Goal: Complete application form: Complete application form

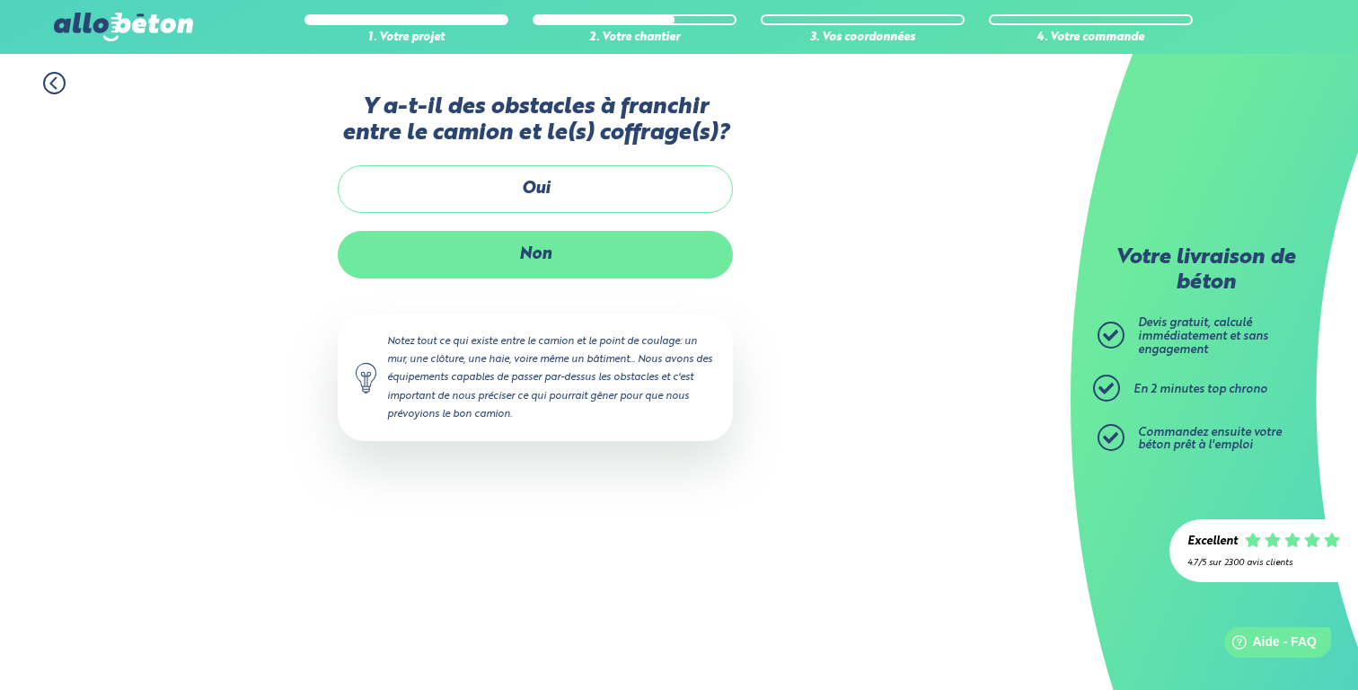
click at [575, 240] on label "Non" at bounding box center [535, 255] width 395 height 48
click at [0, 0] on input "Non" at bounding box center [0, 0] width 0 height 0
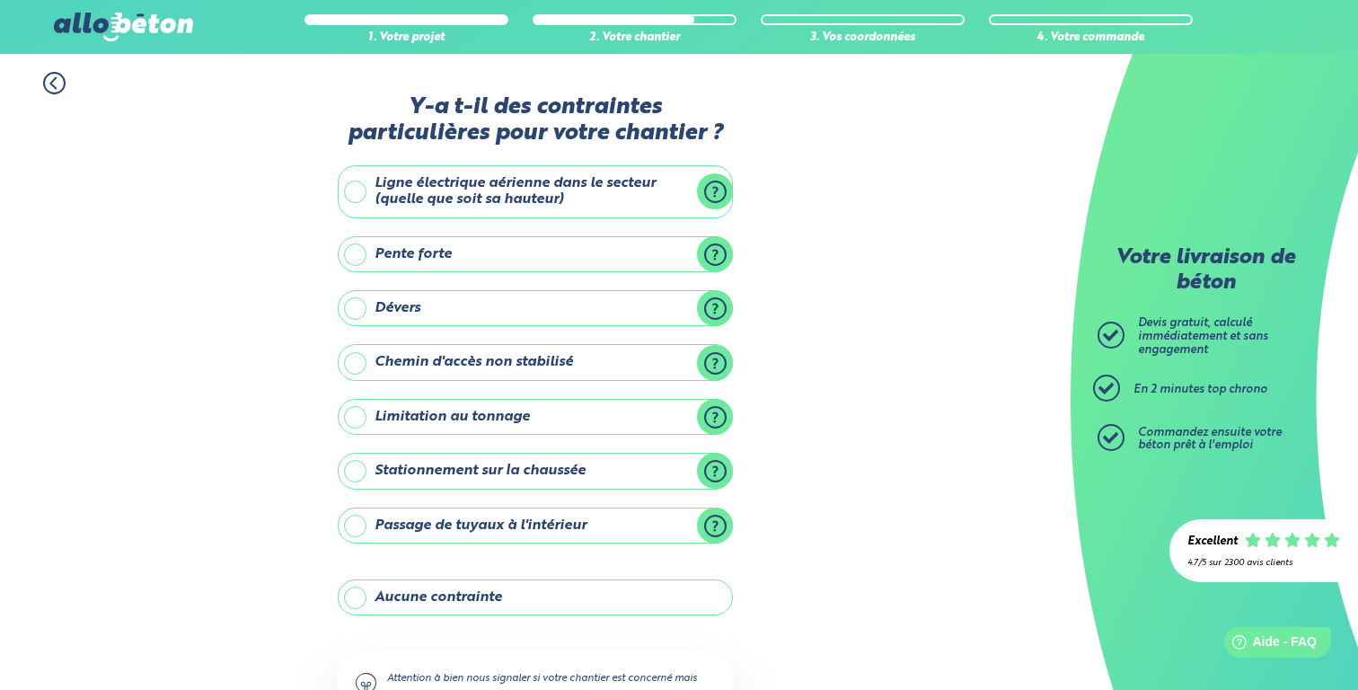
click at [538, 601] on label "Aucune contrainte" at bounding box center [535, 597] width 395 height 36
click at [0, 0] on input "Aucune contrainte" at bounding box center [0, 0] width 0 height 0
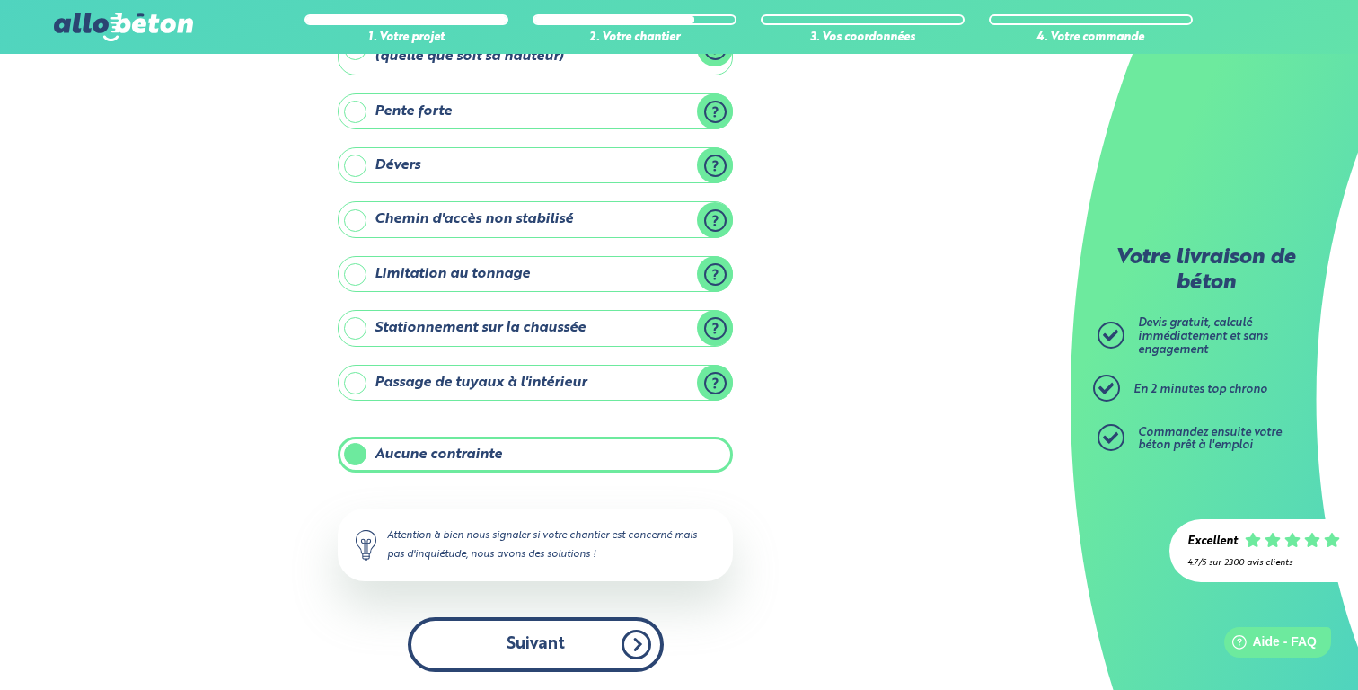
click at [555, 639] on button "Suivant" at bounding box center [536, 644] width 256 height 55
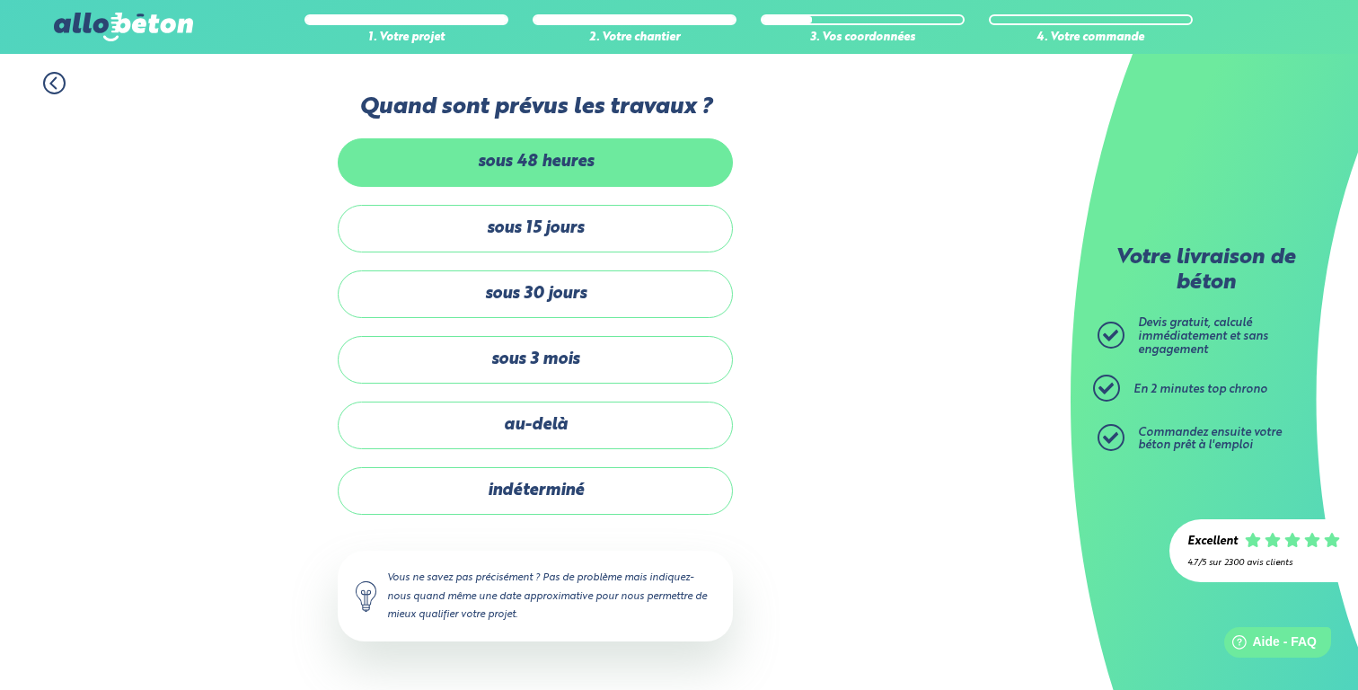
click at [641, 164] on label "sous 48 heures" at bounding box center [535, 162] width 395 height 48
click at [0, 0] on input "sous 48 heures" at bounding box center [0, 0] width 0 height 0
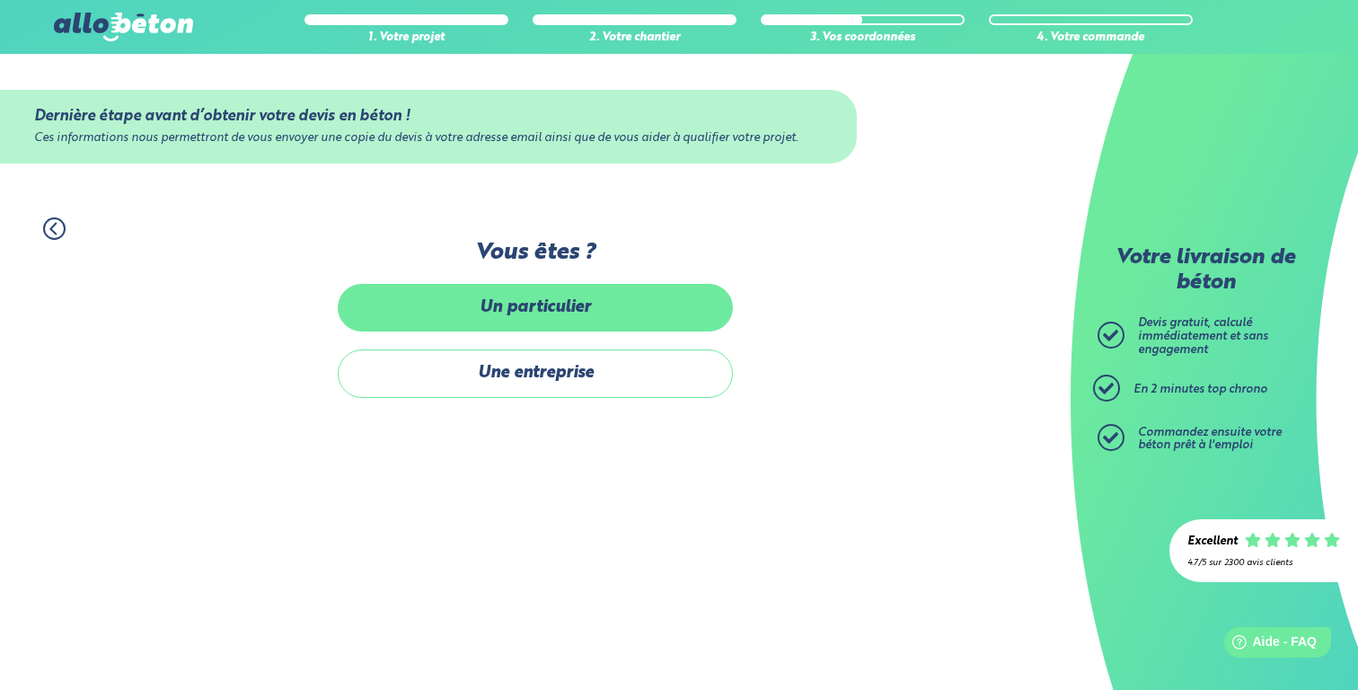
click at [620, 308] on label "Un particulier" at bounding box center [535, 308] width 395 height 48
click at [0, 0] on input "Un particulier" at bounding box center [0, 0] width 0 height 0
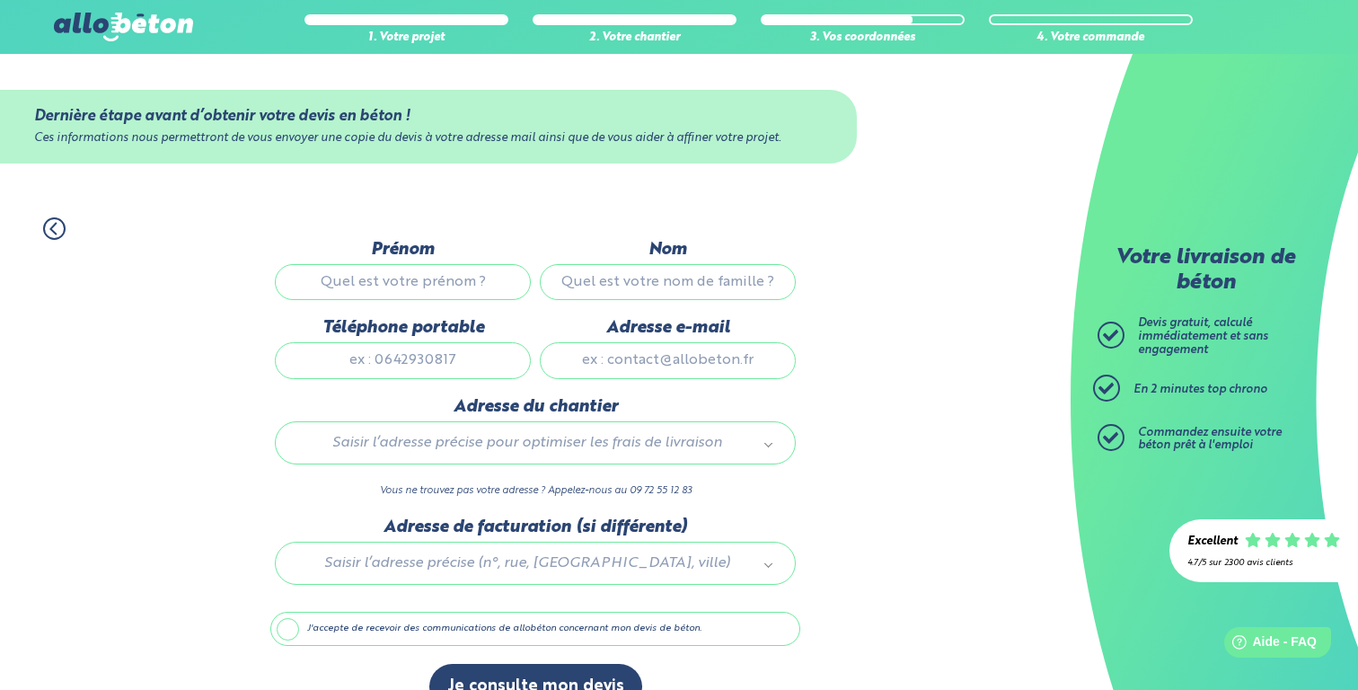
click at [435, 275] on input "Prénom" at bounding box center [403, 282] width 256 height 36
type input "Berkan"
type input "Yildirim"
type input "[EMAIL_ADDRESS][DOMAIN_NAME]"
type input "[STREET_ADDRESS]"
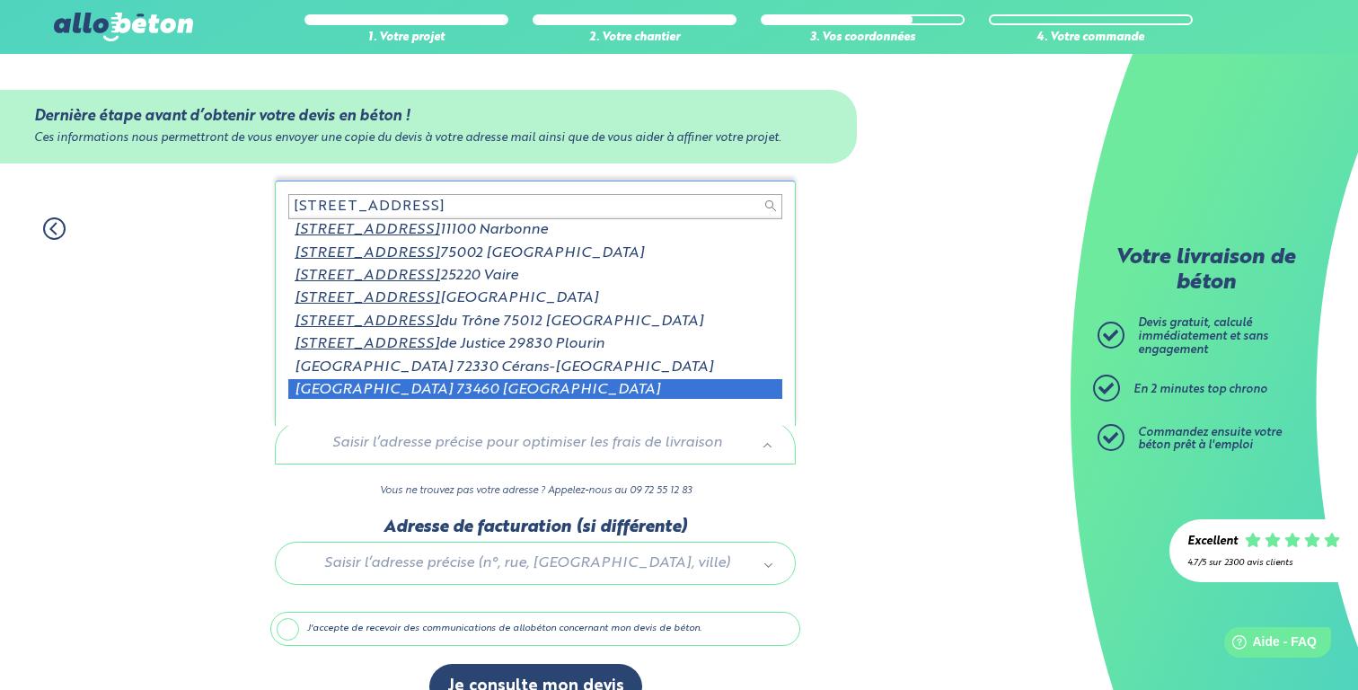
scroll to position [3, 0]
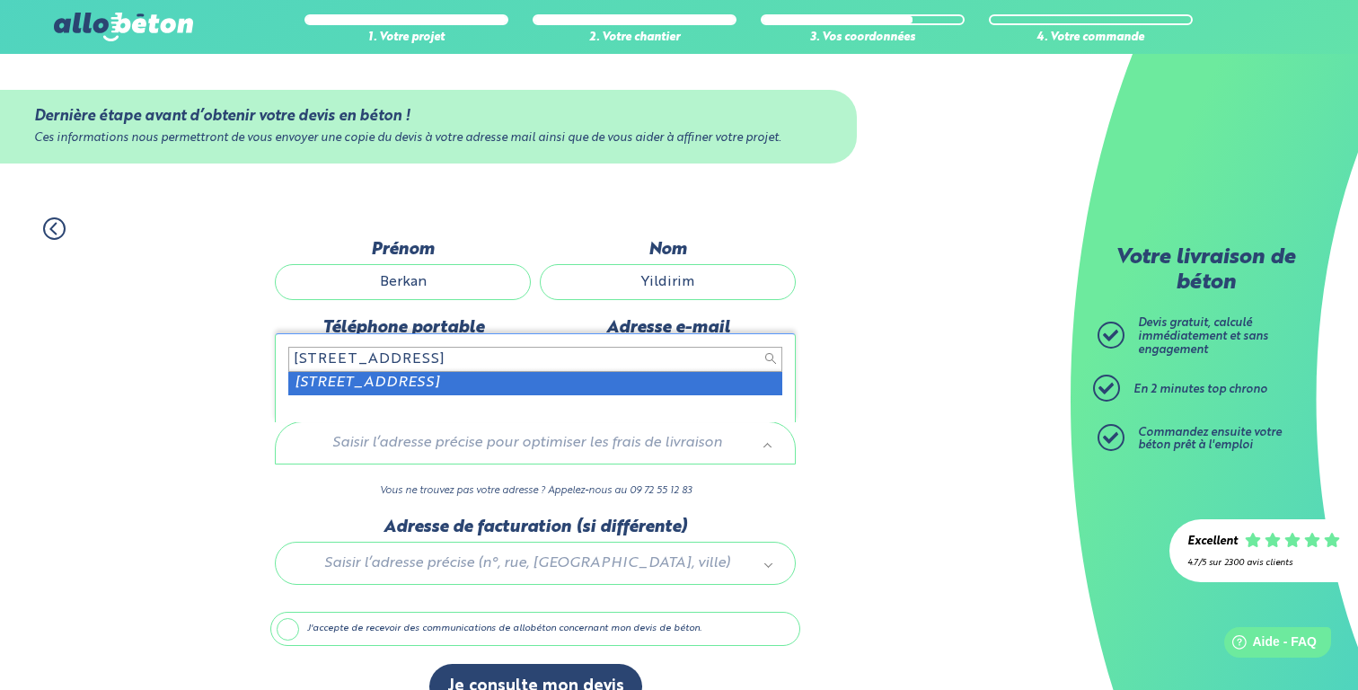
type input "[STREET_ADDRESS]"
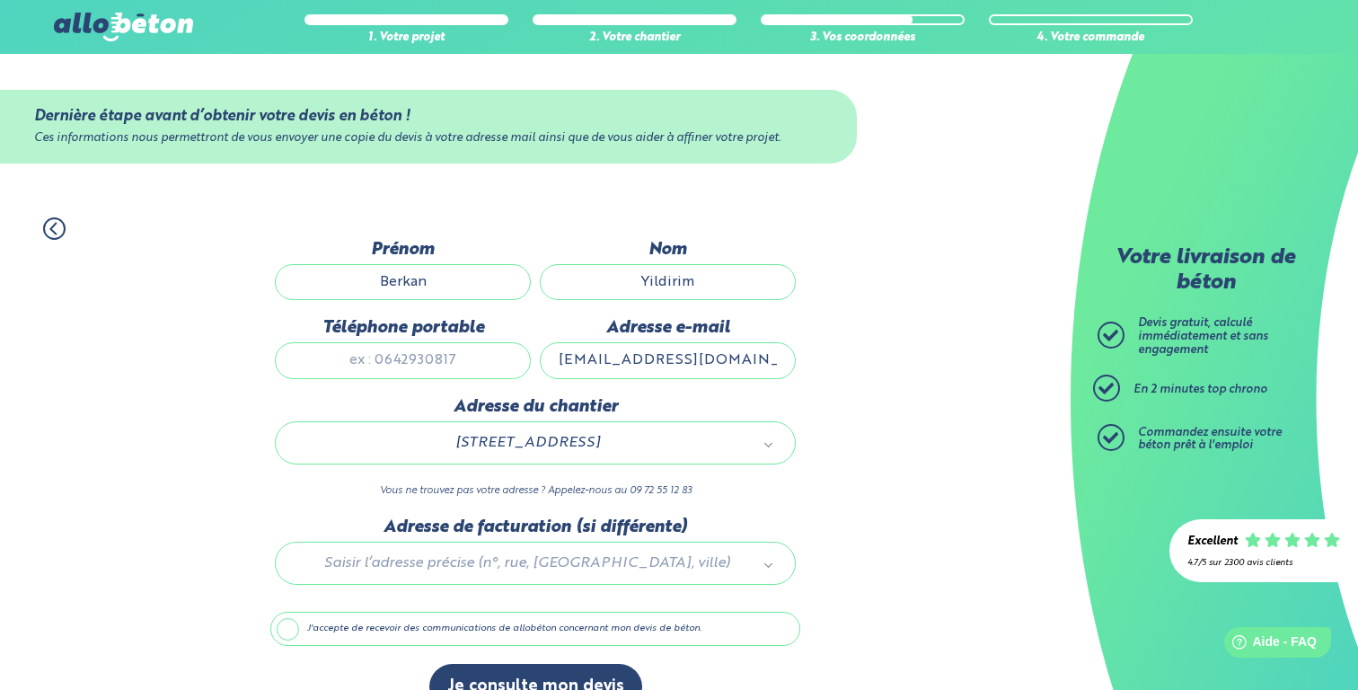
click at [463, 359] on input "Téléphone portable" at bounding box center [403, 360] width 256 height 36
type input "0652069019"
click at [240, 422] on div "1. Votre projet 2. Votre chantier 3. Vos coordonnées 4. Votre commande Dernière…" at bounding box center [535, 463] width 1070 height 528
click at [439, 576] on div at bounding box center [535, 559] width 530 height 85
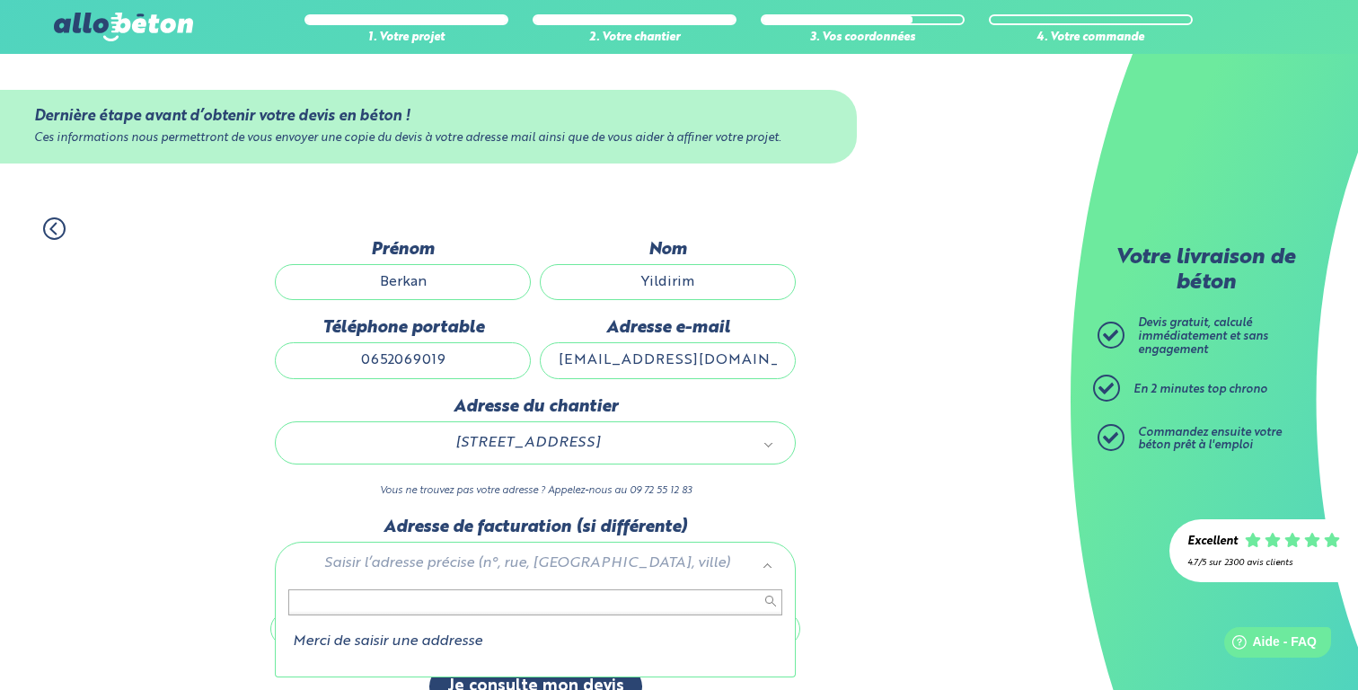
scroll to position [38, 0]
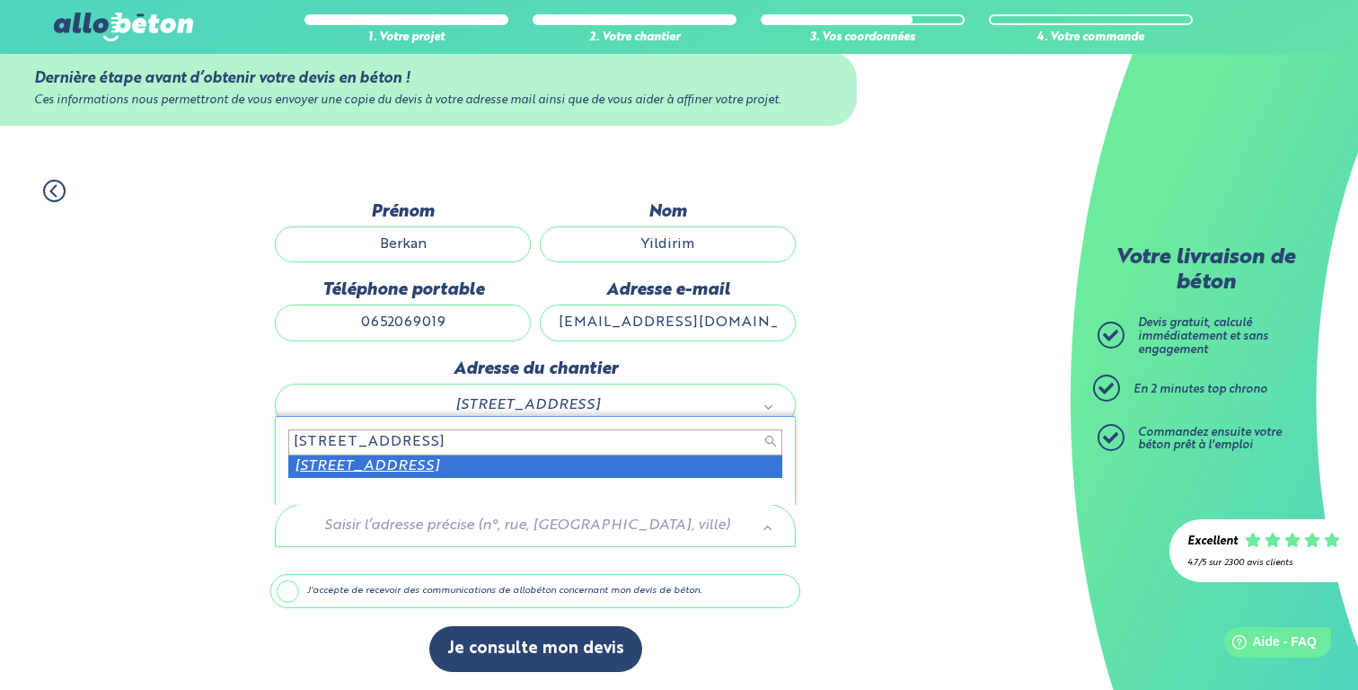
type input "[STREET_ADDRESS]"
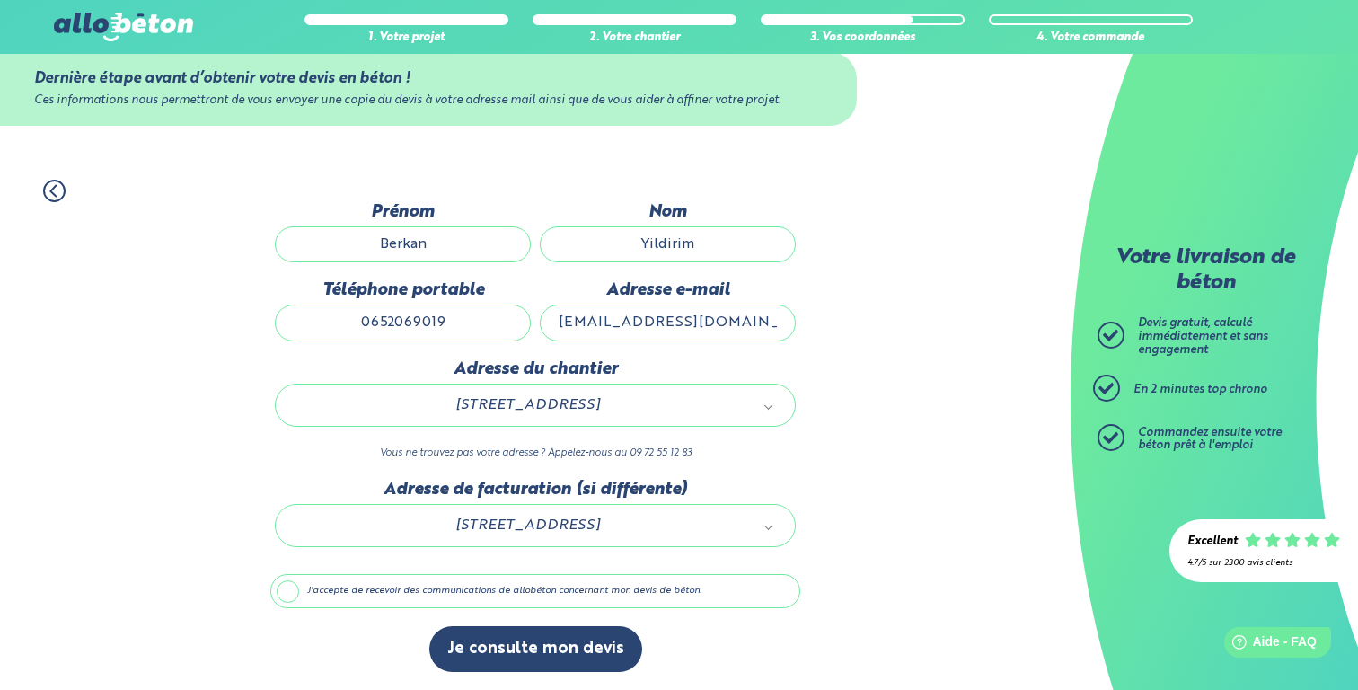
click at [399, 600] on label "J'accepte de recevoir des communications de allobéton concernant mon devis de b…" at bounding box center [535, 591] width 530 height 34
click at [0, 0] on input "J'accepte de recevoir des communications de allobéton concernant mon devis de b…" at bounding box center [0, 0] width 0 height 0
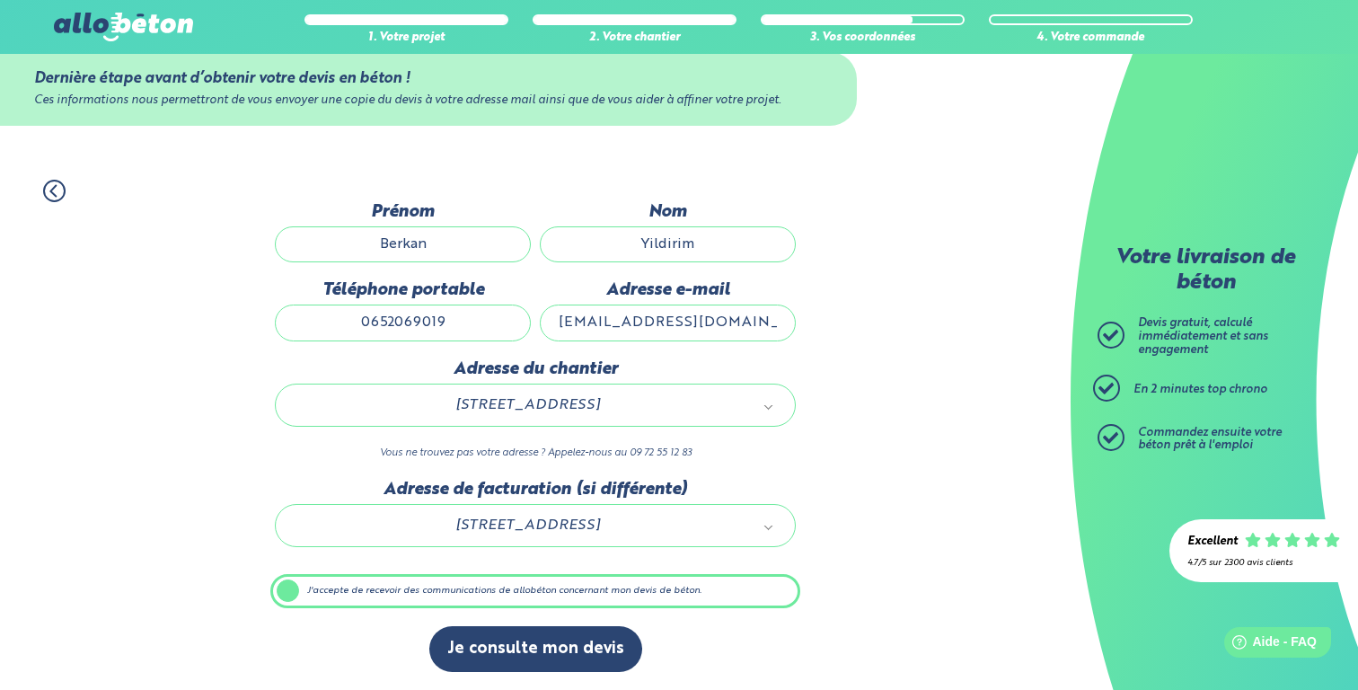
click at [393, 598] on label "J'accepte de recevoir des communications de allobéton concernant mon devis de b…" at bounding box center [535, 591] width 530 height 34
click at [0, 0] on input "J'accepte de recevoir des communications de allobéton concernant mon devis de b…" at bounding box center [0, 0] width 0 height 0
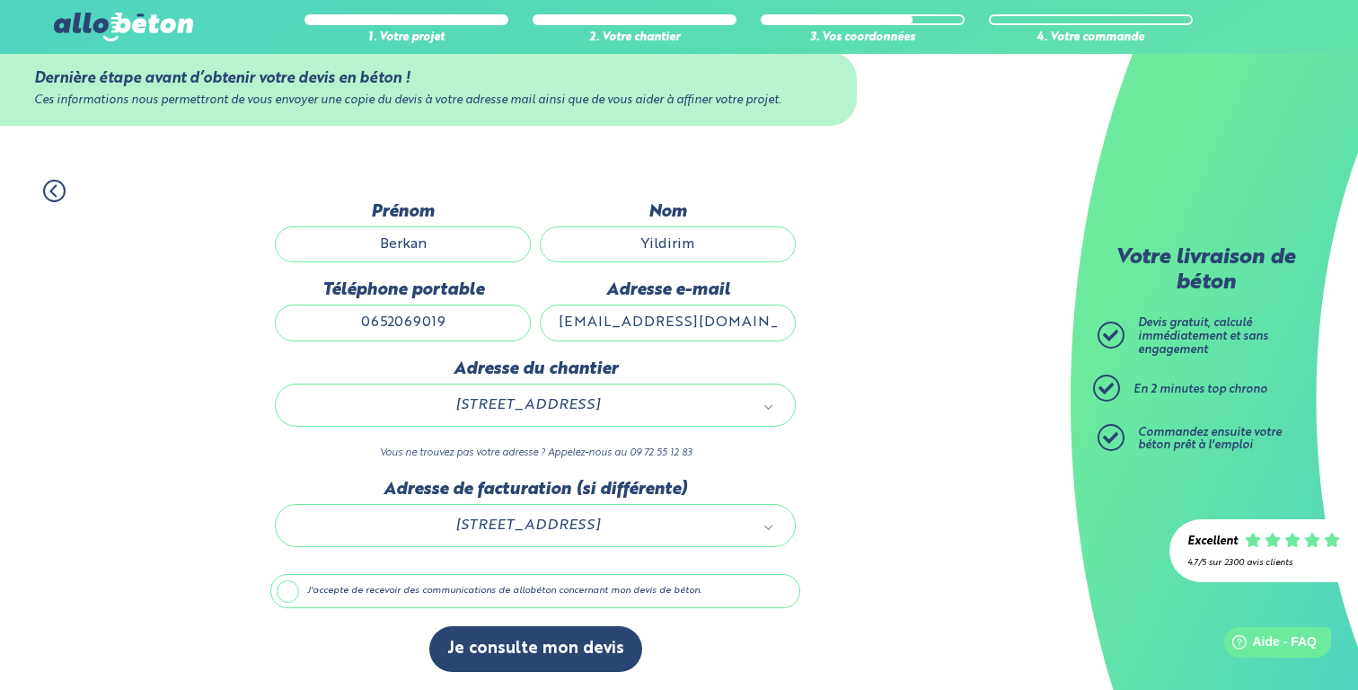
click at [383, 597] on label "J'accepte de recevoir des communications de allobéton concernant mon devis de b…" at bounding box center [535, 591] width 530 height 34
click at [0, 0] on input "J'accepte de recevoir des communications de allobéton concernant mon devis de b…" at bounding box center [0, 0] width 0 height 0
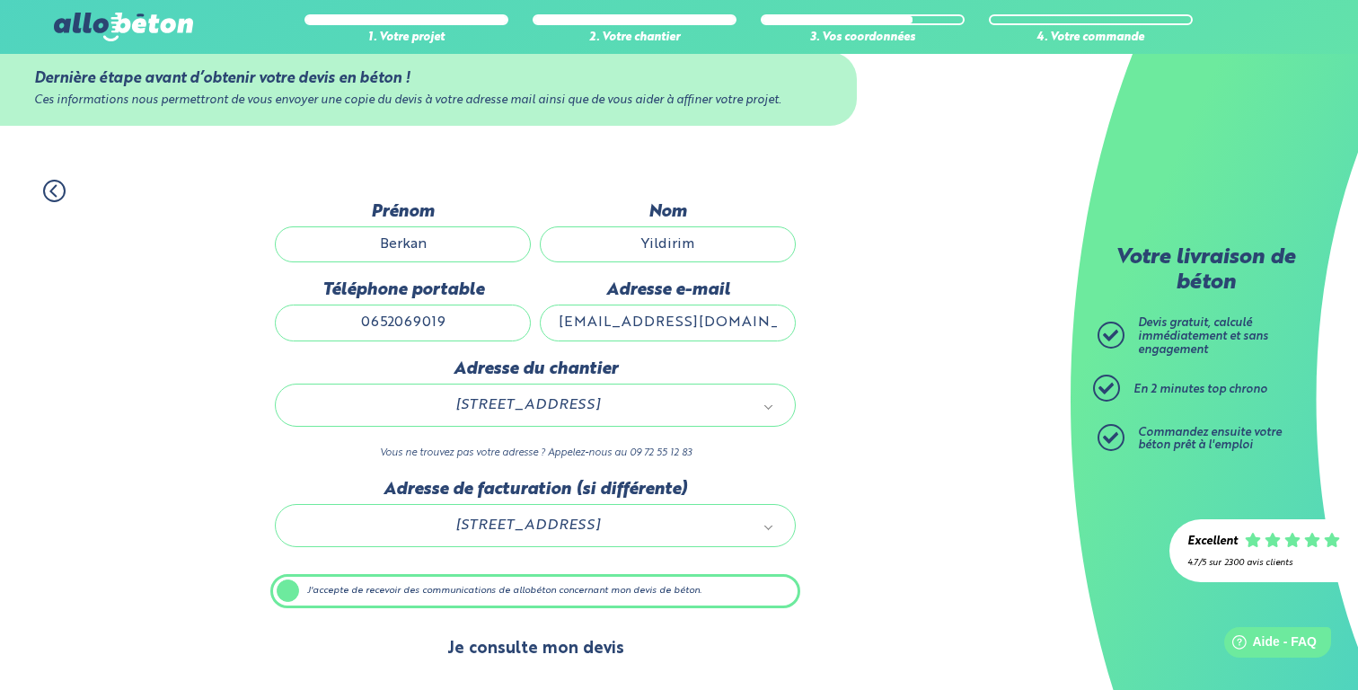
click at [525, 654] on button "Je consulte mon devis" at bounding box center [535, 649] width 213 height 46
